Goal: Information Seeking & Learning: Understand process/instructions

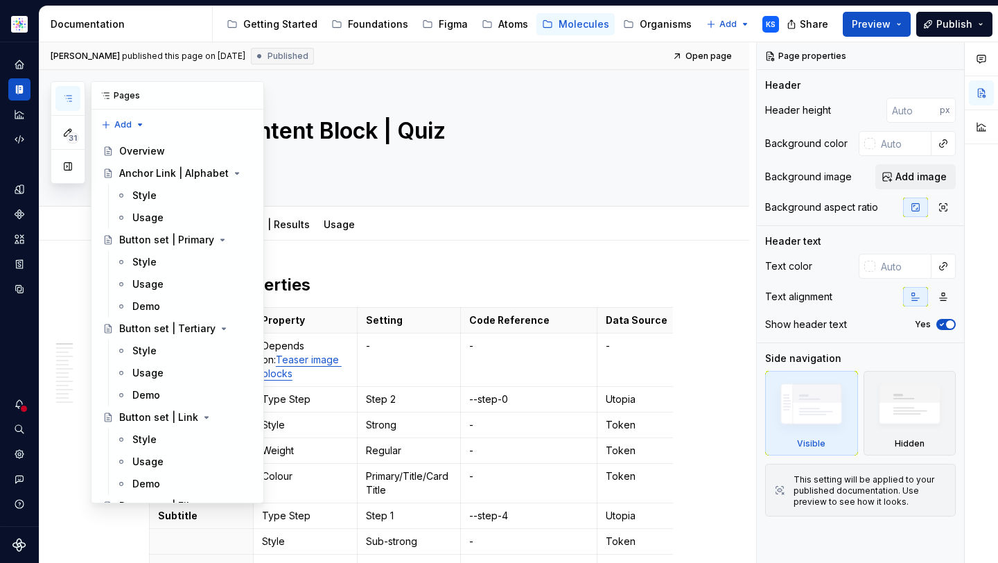
click at [67, 100] on icon "button" at bounding box center [67, 98] width 11 height 11
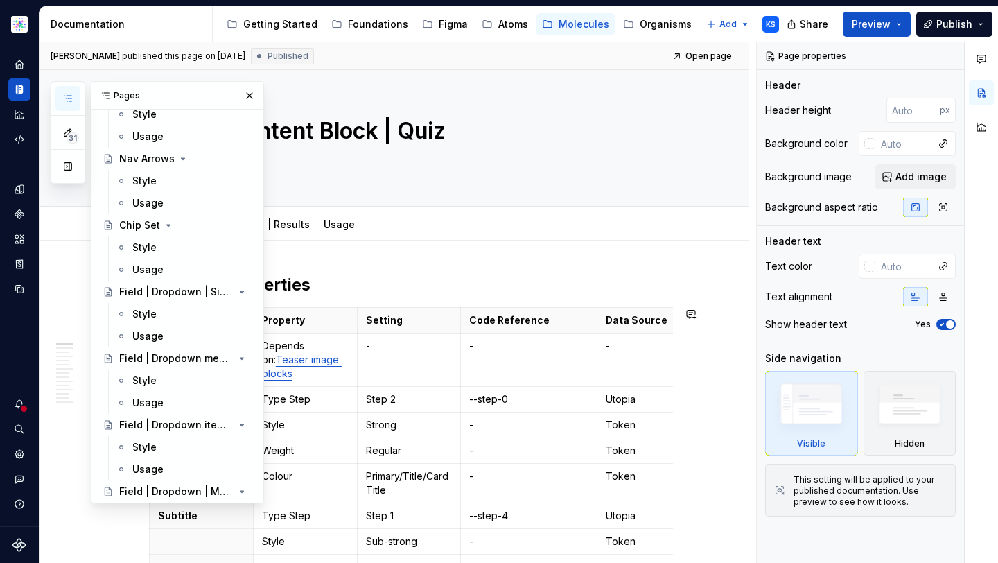
scroll to position [1126, 0]
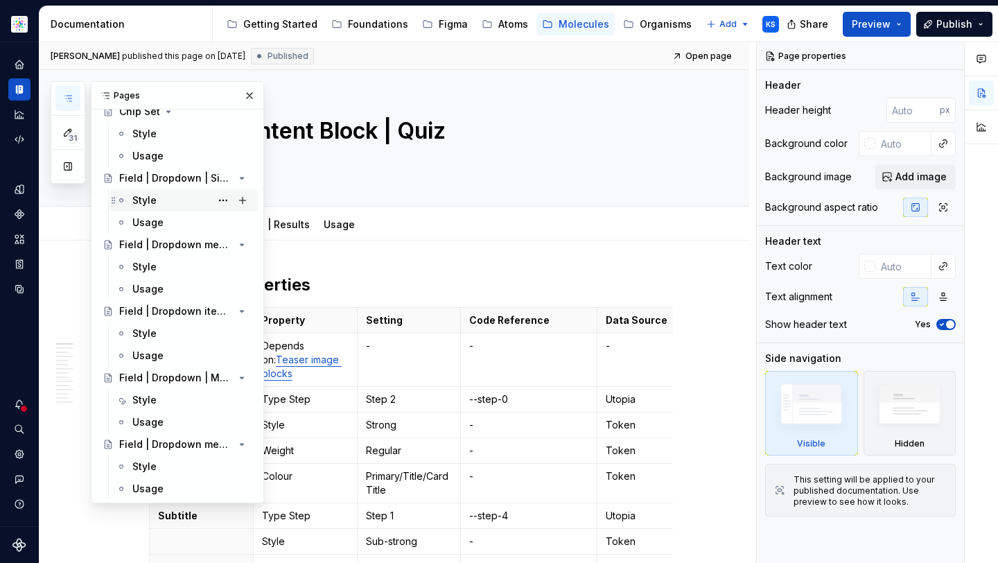
click at [166, 201] on div "Style" at bounding box center [192, 200] width 120 height 19
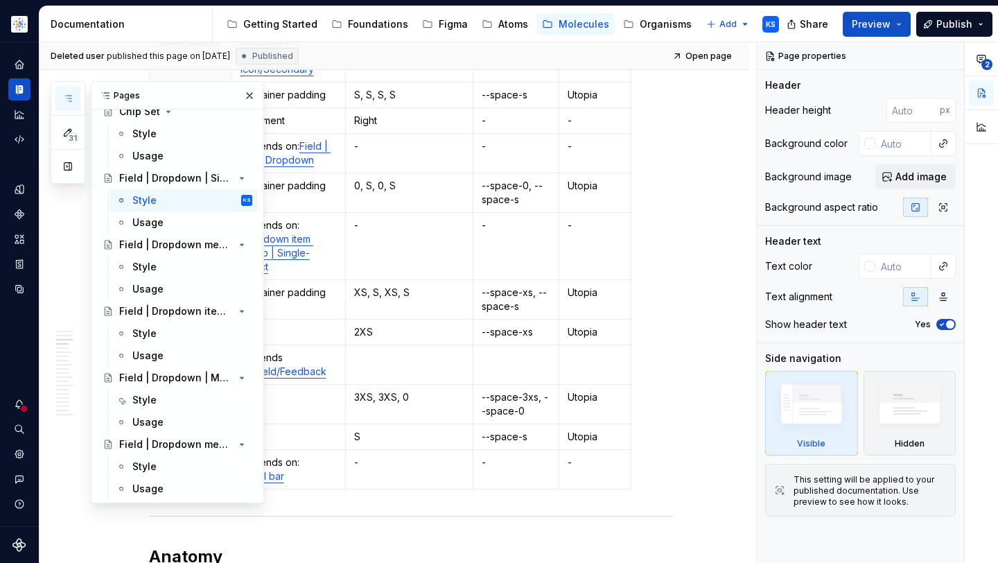
scroll to position [1644, 0]
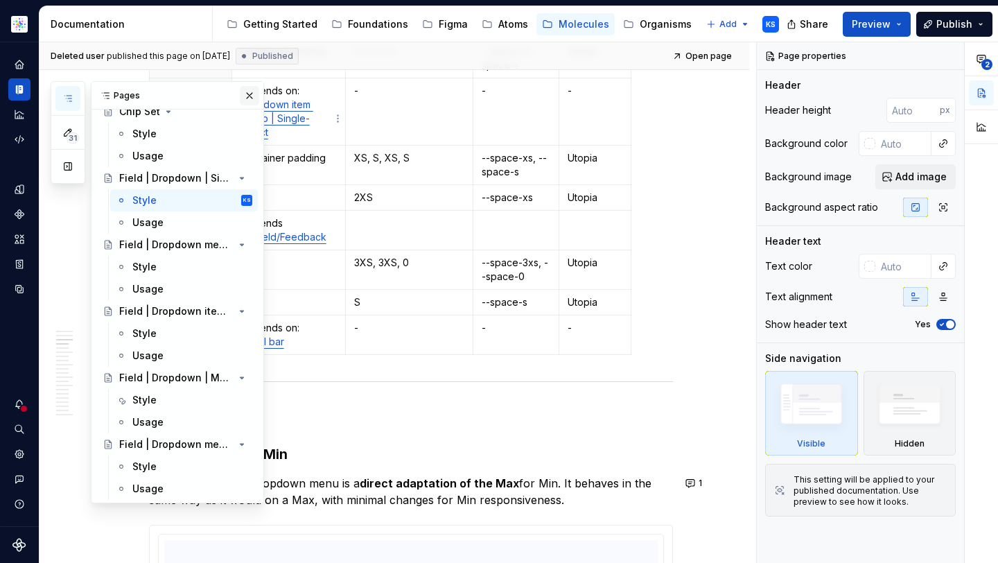
click at [240, 95] on button "button" at bounding box center [249, 95] width 19 height 19
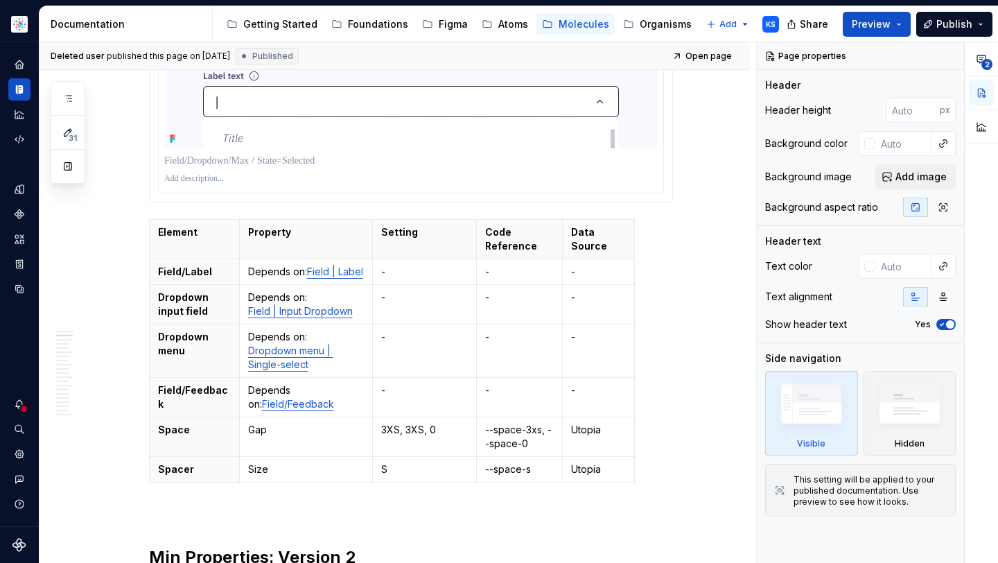
scroll to position [0, 0]
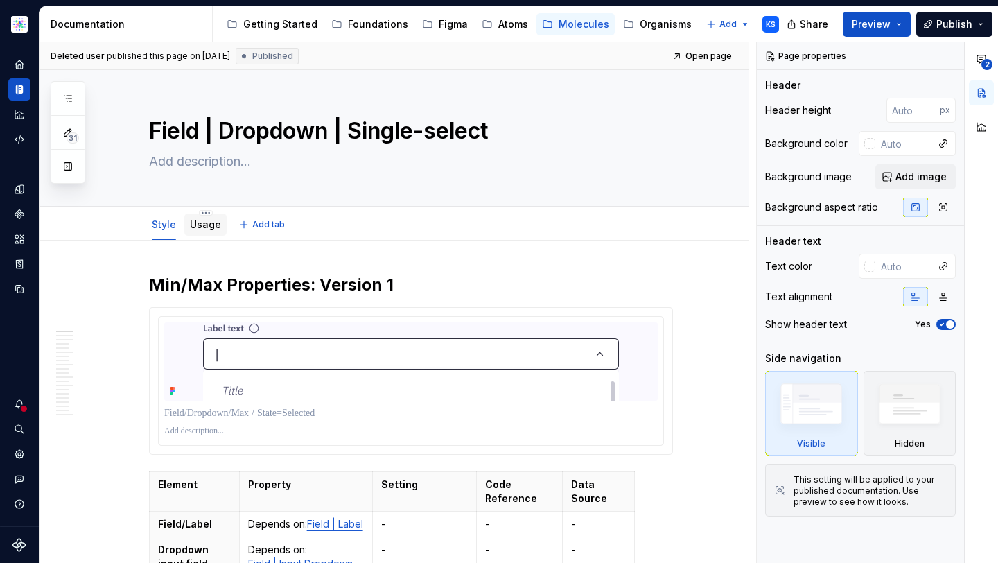
click at [195, 220] on link "Usage" at bounding box center [205, 224] width 31 height 12
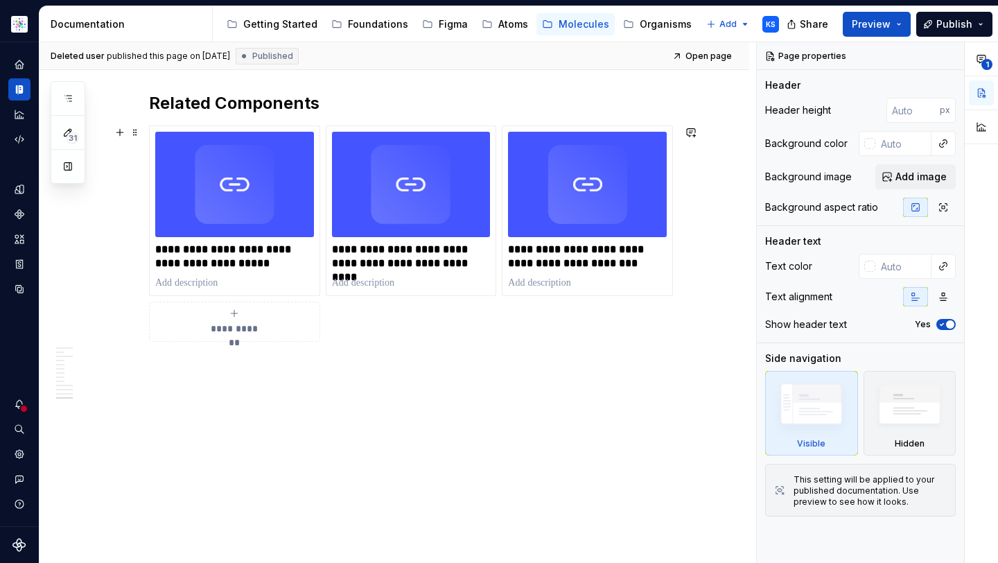
scroll to position [5483, 0]
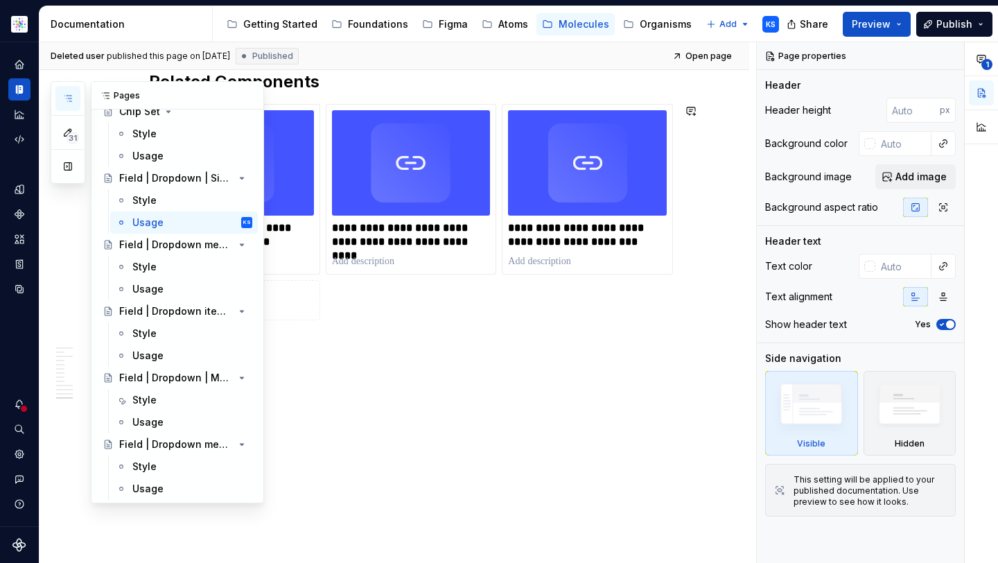
click at [64, 98] on icon "button" at bounding box center [67, 98] width 11 height 11
click at [172, 268] on div "Style" at bounding box center [192, 266] width 120 height 19
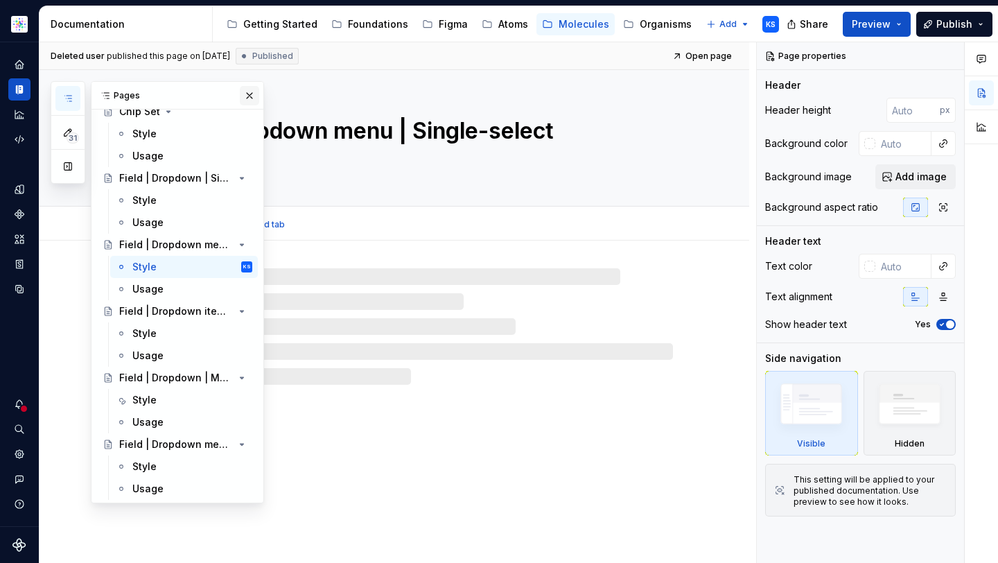
click at [240, 95] on button "button" at bounding box center [249, 95] width 19 height 19
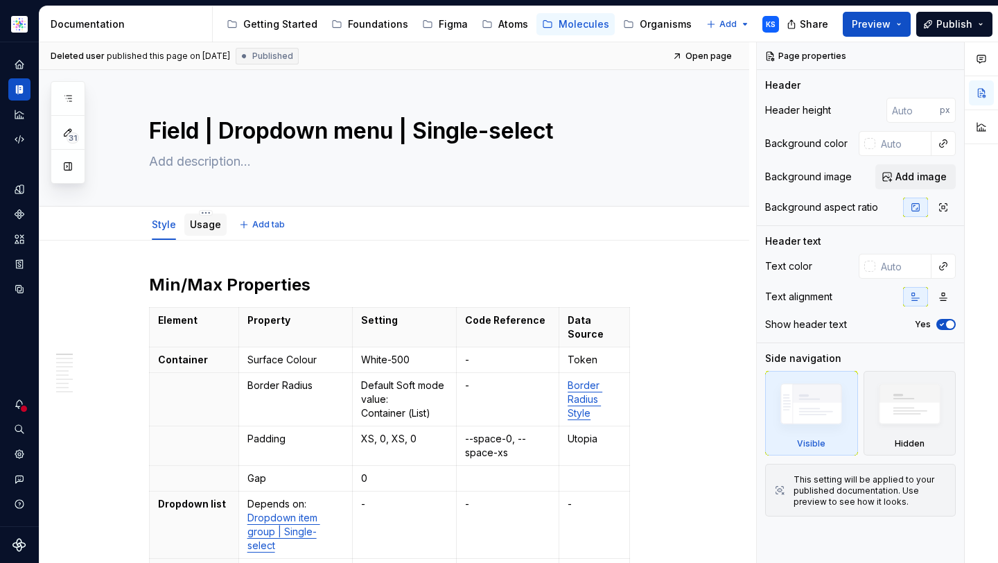
click at [206, 223] on link "Usage" at bounding box center [205, 224] width 31 height 12
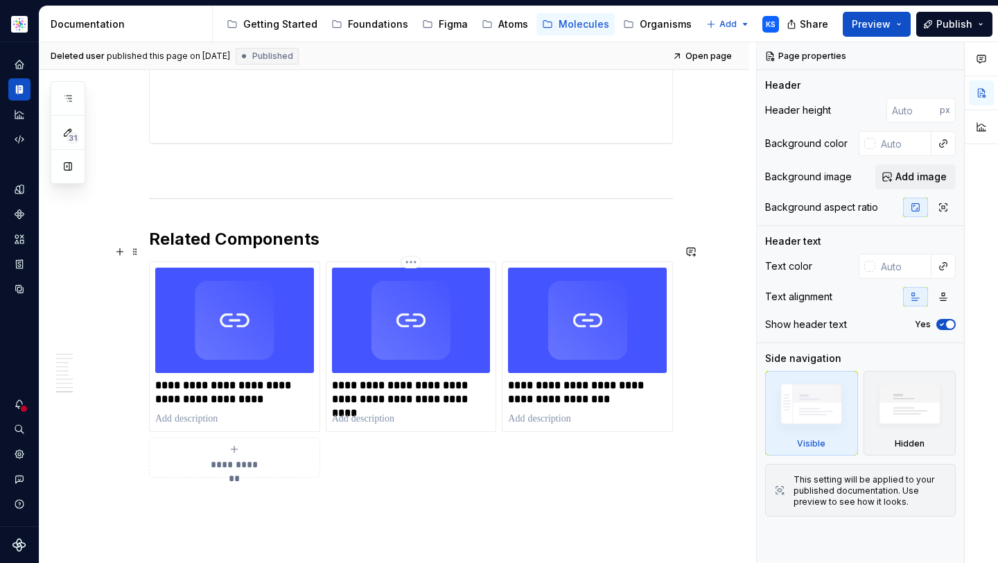
scroll to position [3811, 0]
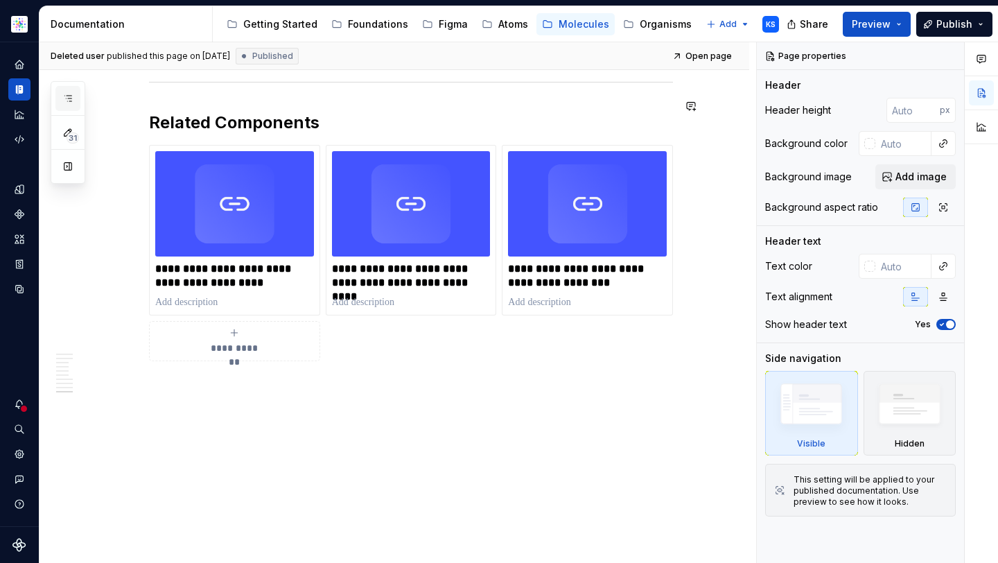
click at [71, 92] on button "button" at bounding box center [67, 98] width 25 height 25
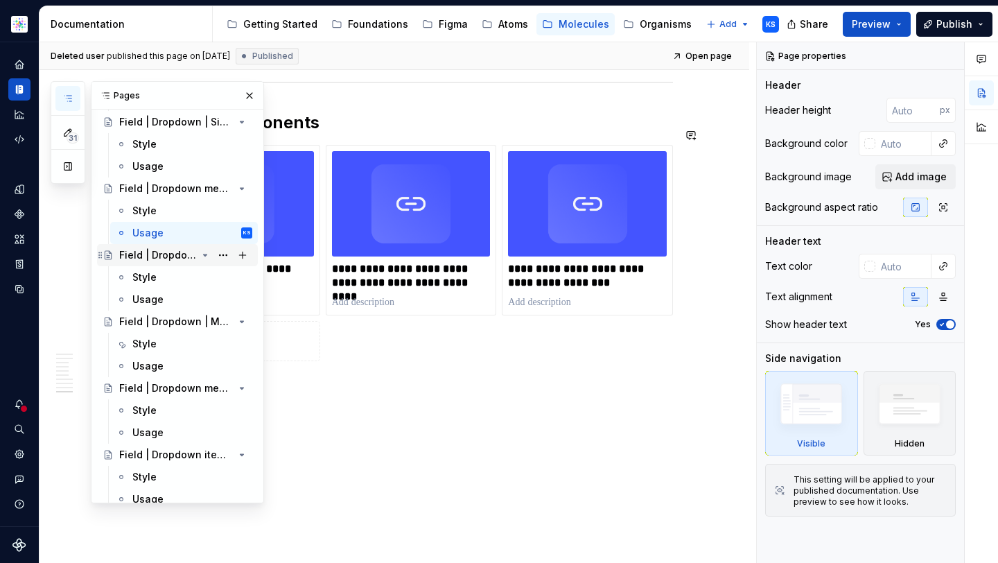
scroll to position [1183, 0]
click at [163, 275] on div "Style" at bounding box center [192, 276] width 120 height 19
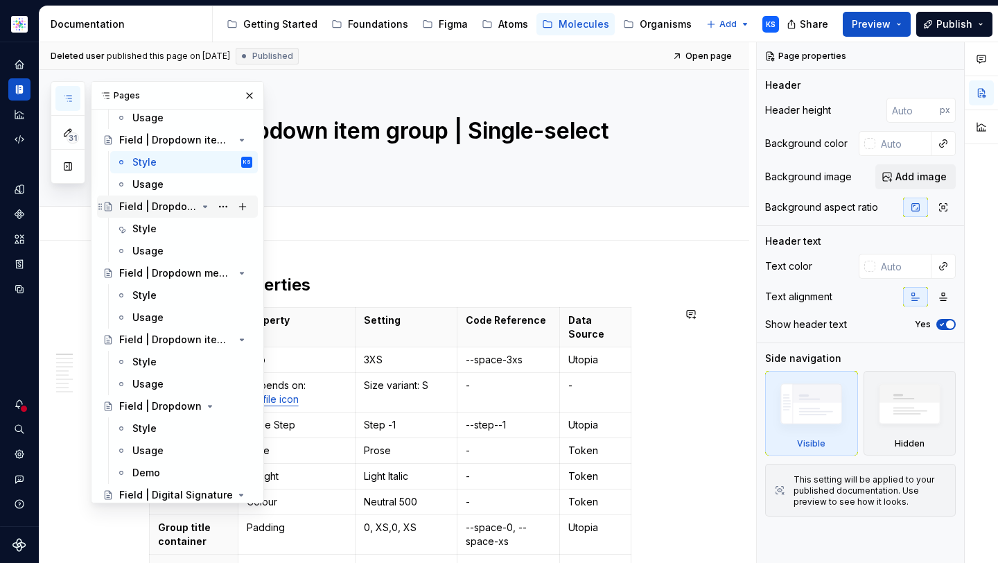
scroll to position [1304, 0]
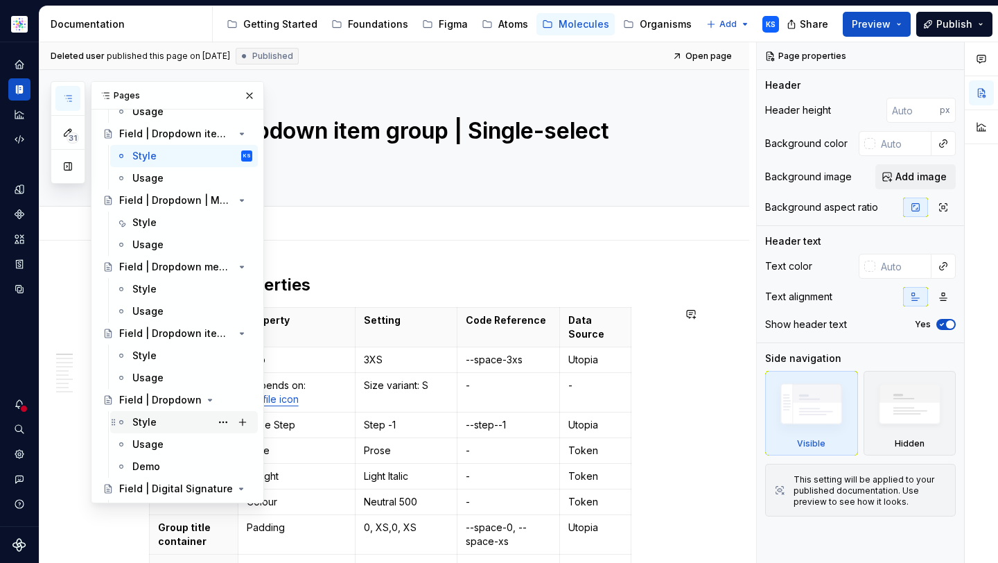
click at [161, 419] on div "Style" at bounding box center [192, 421] width 120 height 19
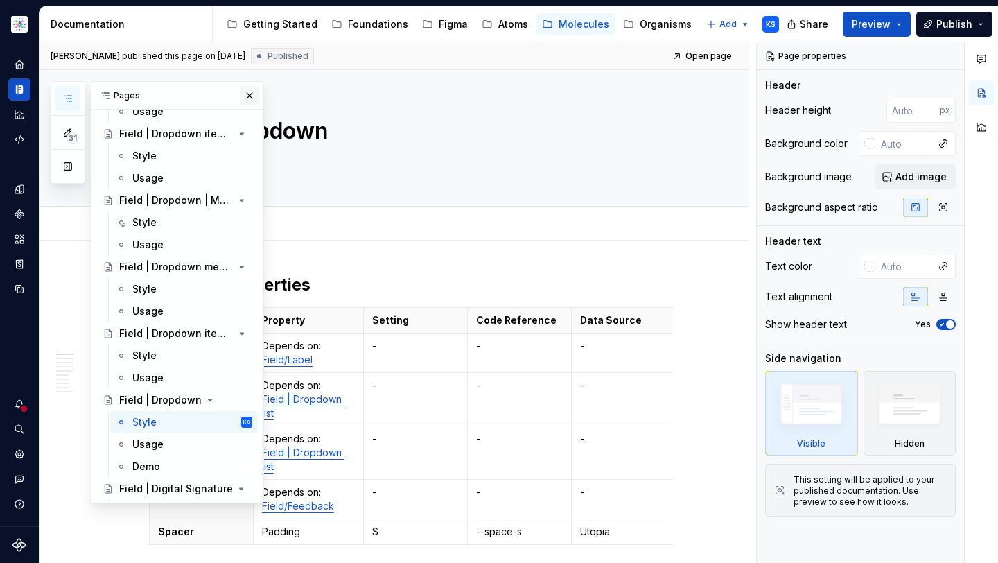
click at [243, 96] on button "button" at bounding box center [249, 95] width 19 height 19
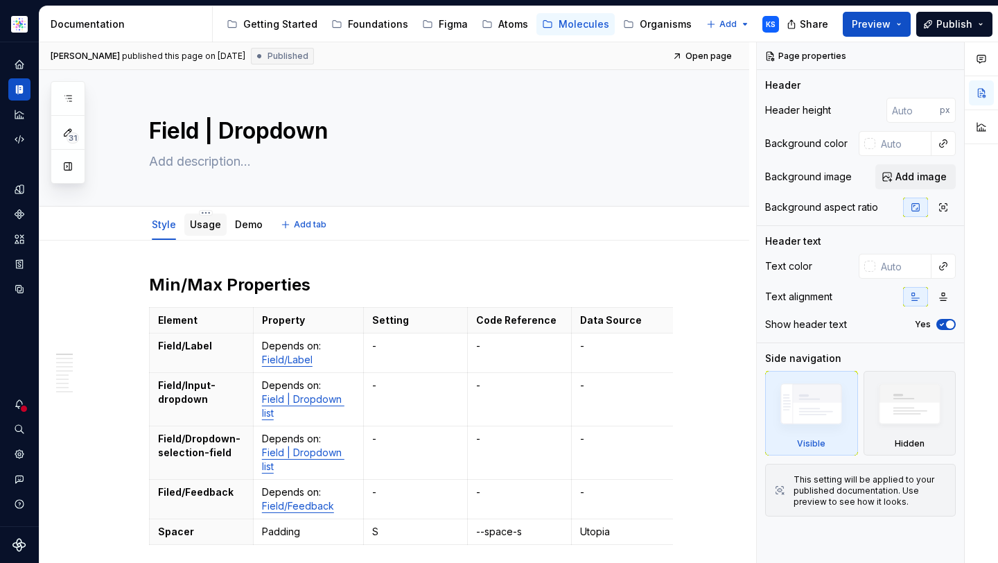
click at [208, 234] on div "Usage" at bounding box center [205, 225] width 42 height 22
click at [202, 226] on link "Usage" at bounding box center [205, 224] width 31 height 12
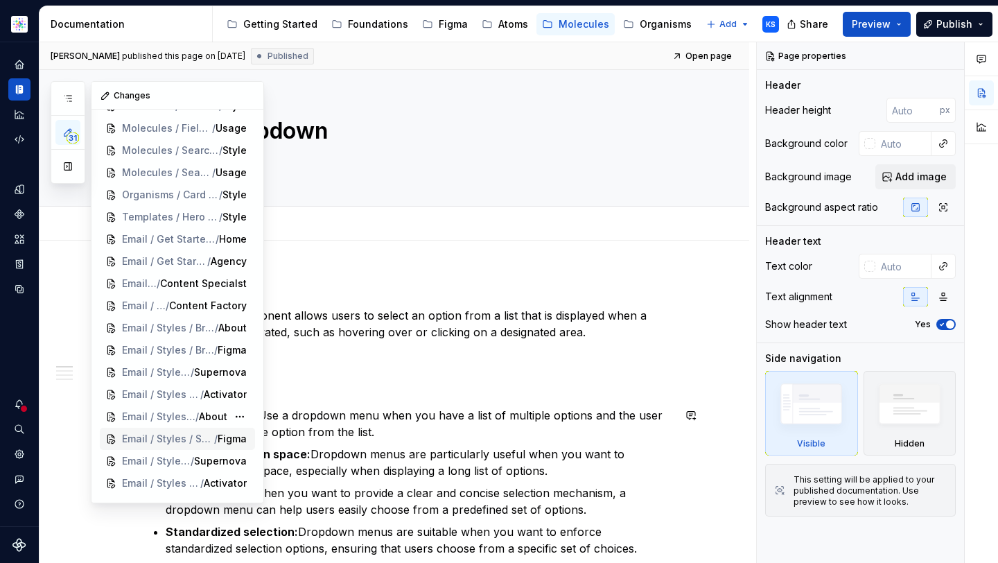
scroll to position [311, 0]
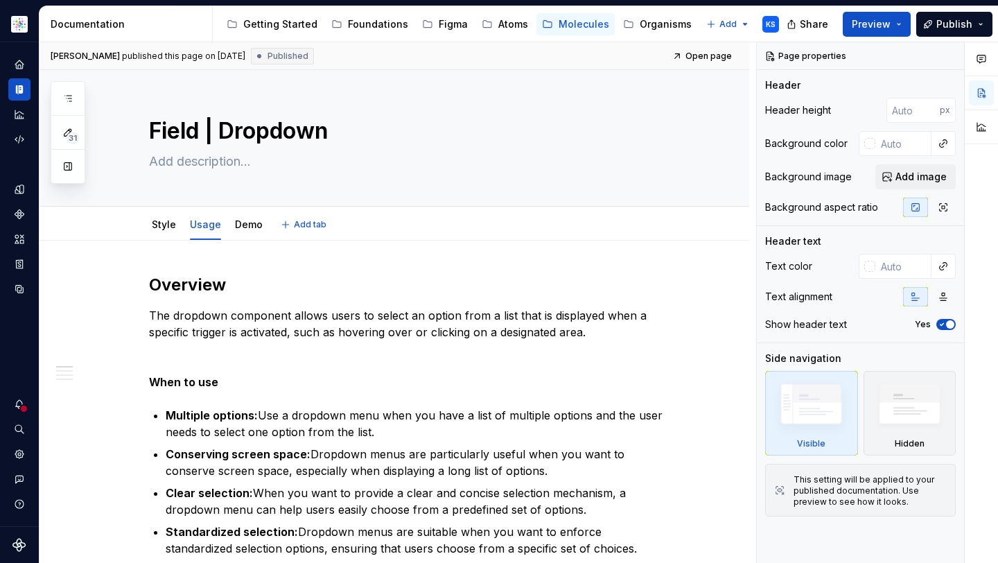
type textarea "*"
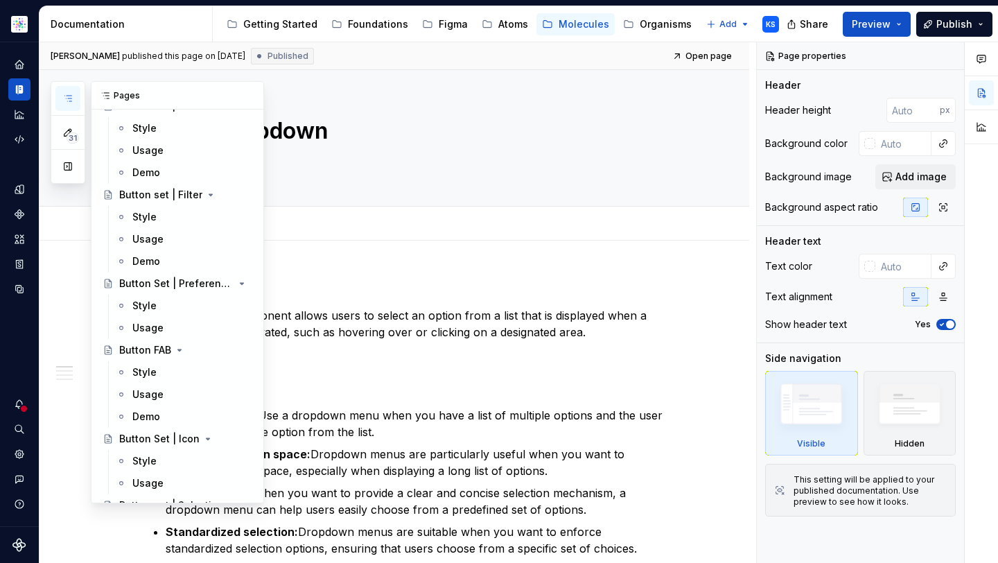
click at [71, 102] on icon "button" at bounding box center [67, 98] width 11 height 11
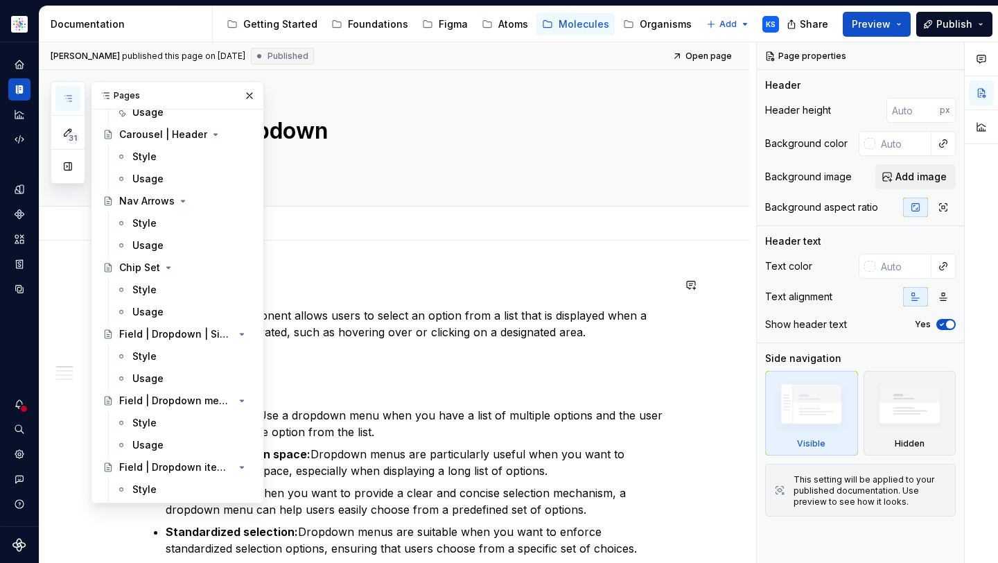
scroll to position [1073, 0]
